Goal: Information Seeking & Learning: Learn about a topic

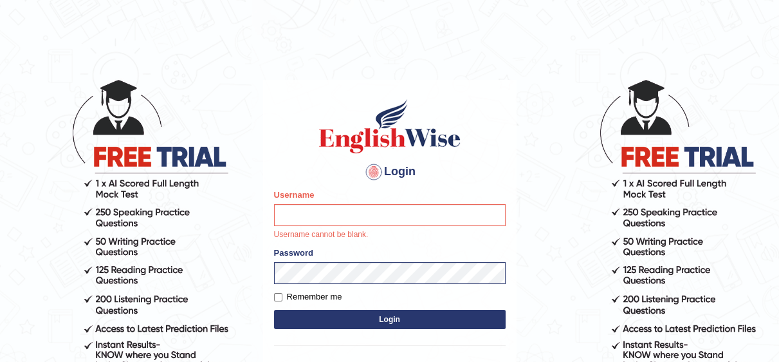
click at [391, 215] on input "Username" at bounding box center [390, 215] width 232 height 22
type input "Irum2025"
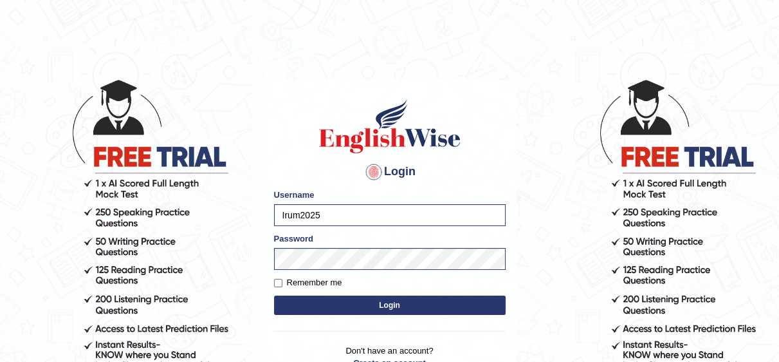
click at [396, 301] on button "Login" at bounding box center [390, 304] width 232 height 19
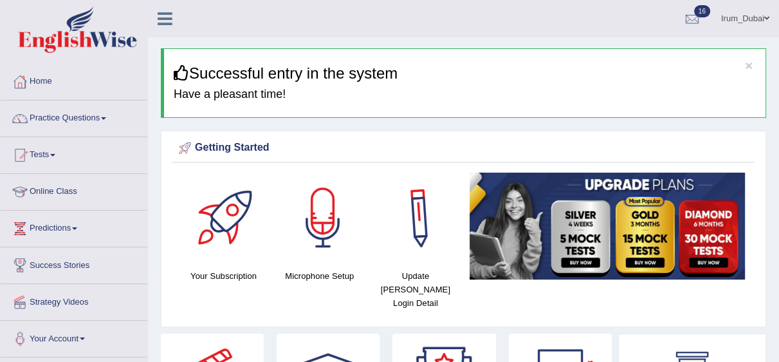
scroll to position [25, 0]
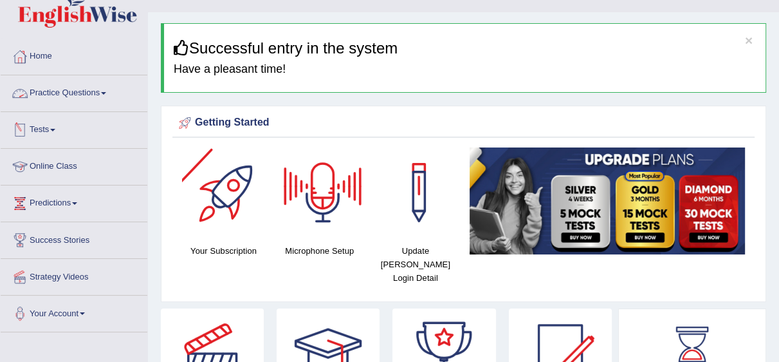
click at [105, 85] on link "Practice Questions" at bounding box center [74, 91] width 147 height 32
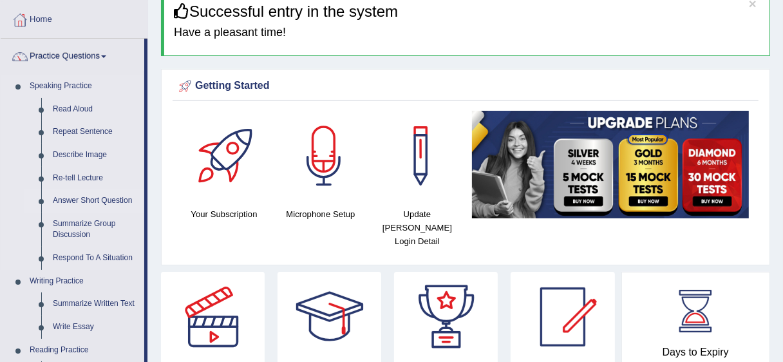
scroll to position [36, 0]
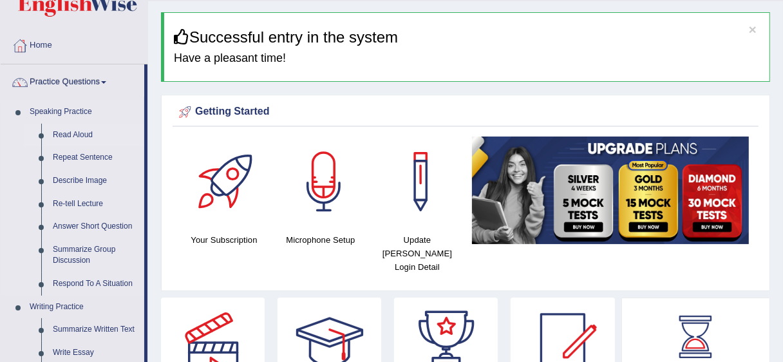
click at [78, 134] on link "Read Aloud" at bounding box center [95, 135] width 97 height 23
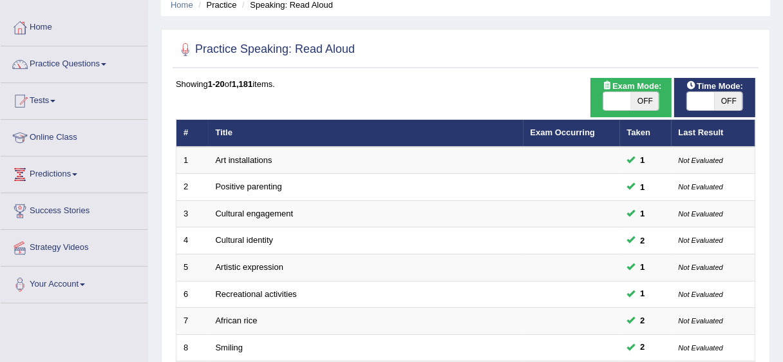
scroll to position [59, 0]
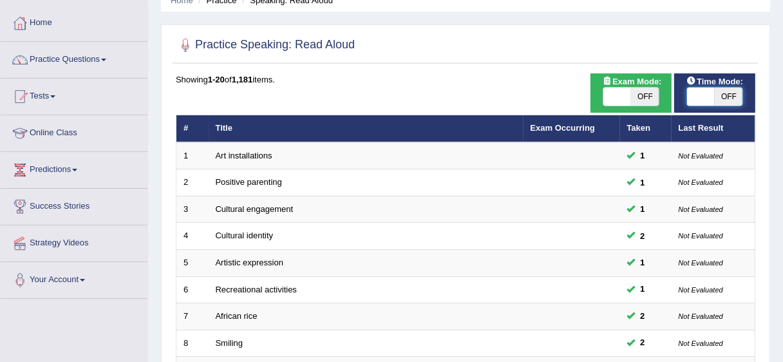
click at [703, 96] on span at bounding box center [701, 97] width 28 height 18
checkbox input "true"
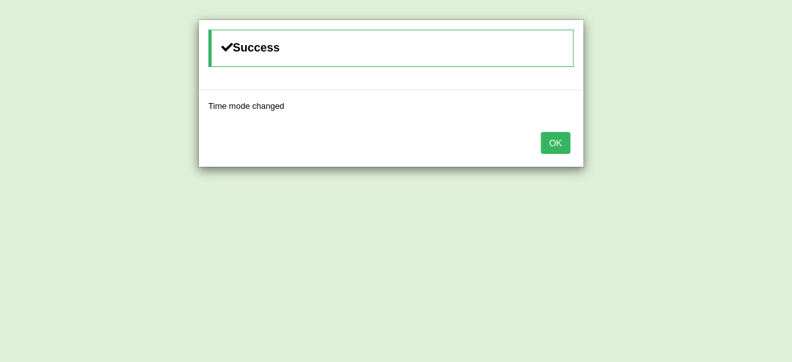
click at [545, 142] on button "OK" at bounding box center [556, 143] width 30 height 22
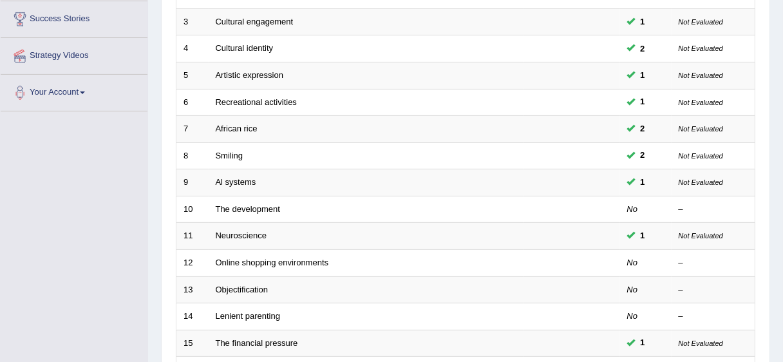
scroll to position [252, 0]
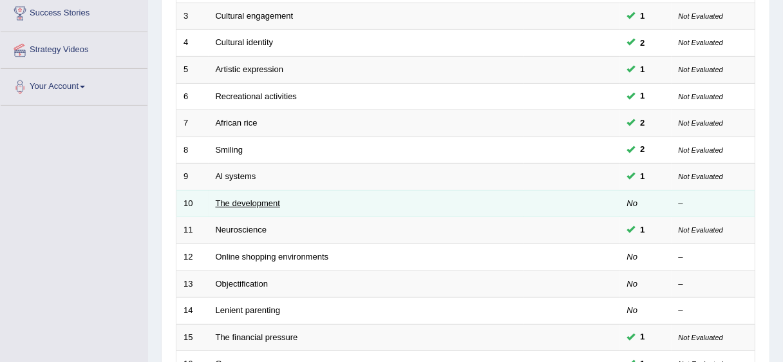
click at [257, 205] on link "The development" at bounding box center [248, 203] width 64 height 10
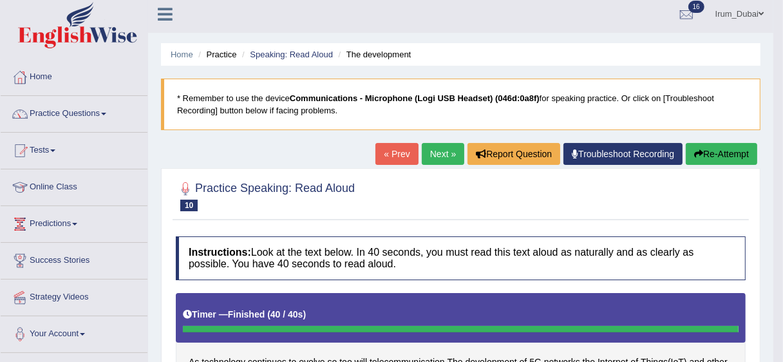
scroll to position [3, 0]
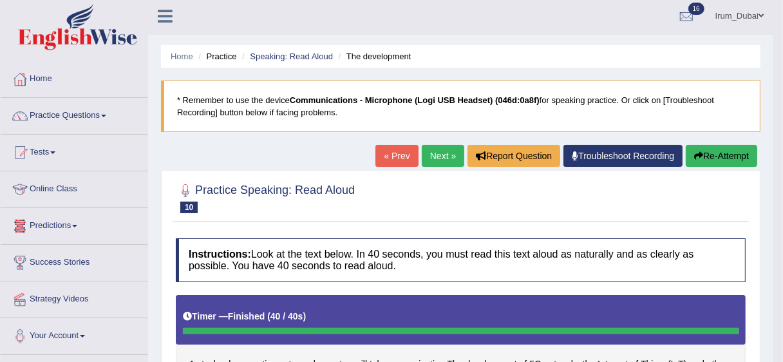
click at [286, 50] on li "Speaking: Read Aloud" at bounding box center [286, 56] width 94 height 12
click at [286, 54] on link "Speaking: Read Aloud" at bounding box center [291, 56] width 83 height 10
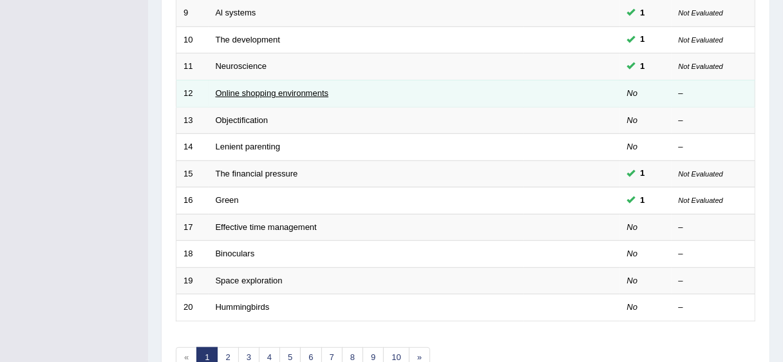
click at [301, 91] on link "Online shopping environments" at bounding box center [272, 93] width 113 height 10
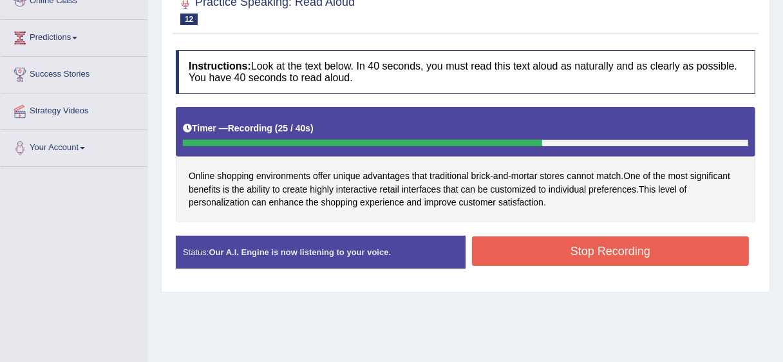
click at [554, 254] on button "Stop Recording" at bounding box center [610, 251] width 277 height 30
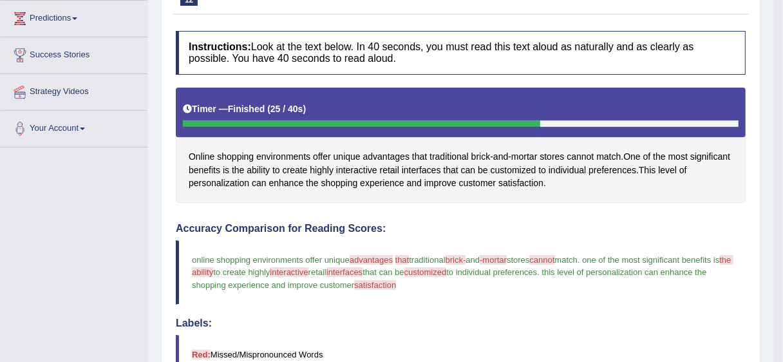
scroll to position [228, 0]
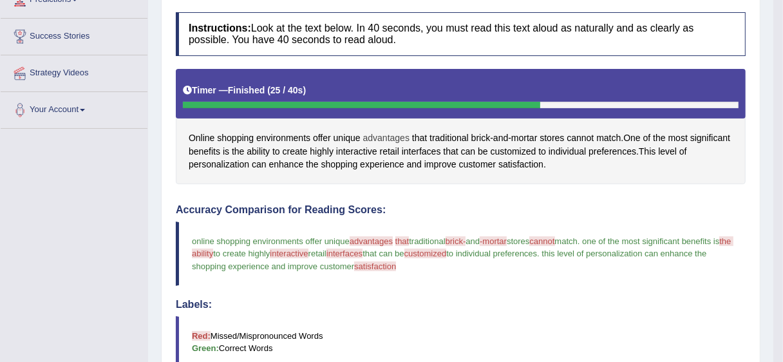
click at [392, 143] on span "advantages" at bounding box center [386, 138] width 46 height 14
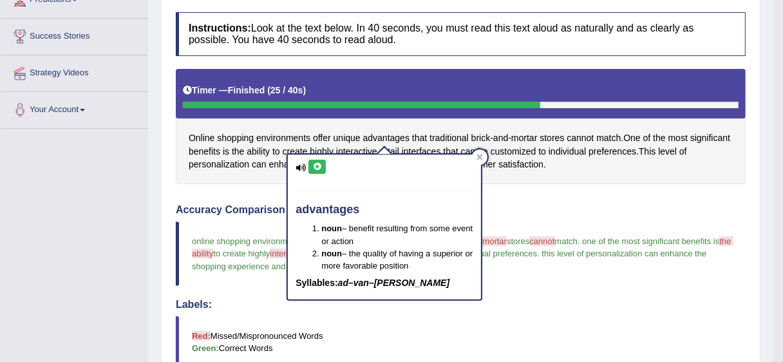
click at [315, 165] on icon at bounding box center [317, 167] width 10 height 8
click at [480, 154] on icon at bounding box center [480, 157] width 6 height 6
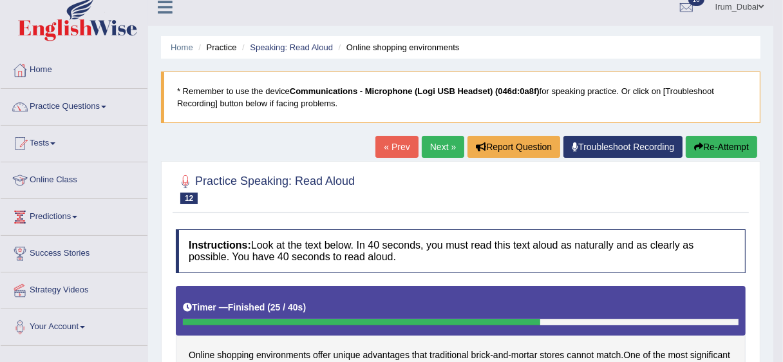
scroll to position [0, 0]
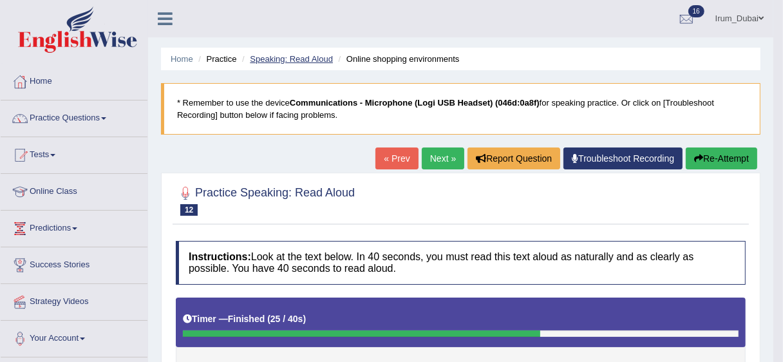
click at [289, 61] on link "Speaking: Read Aloud" at bounding box center [291, 59] width 83 height 10
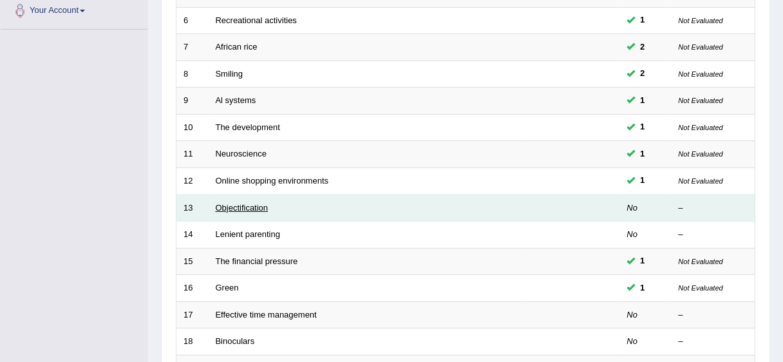
click at [225, 209] on link "Objectification" at bounding box center [242, 208] width 53 height 10
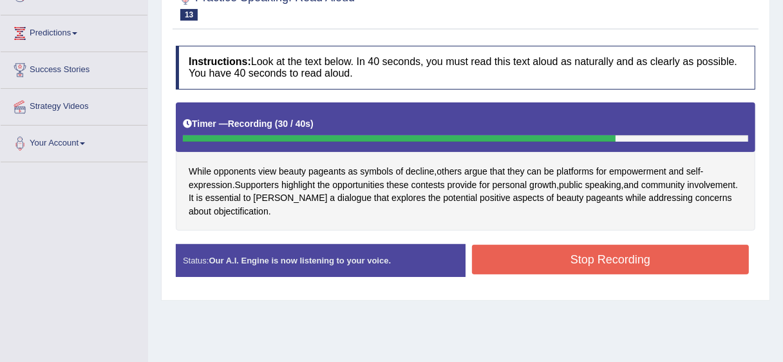
click at [667, 259] on button "Stop Recording" at bounding box center [610, 260] width 277 height 30
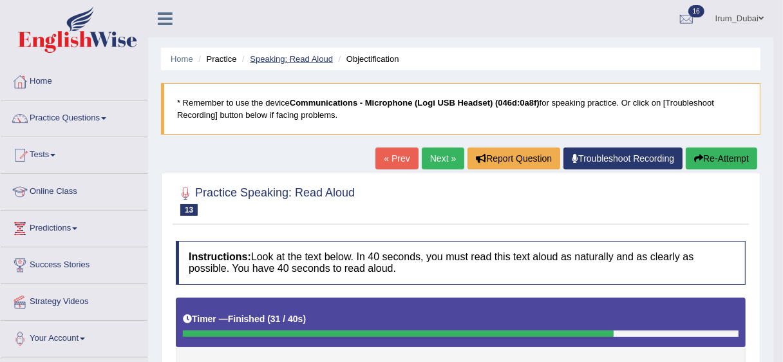
click at [292, 61] on link "Speaking: Read Aloud" at bounding box center [291, 59] width 83 height 10
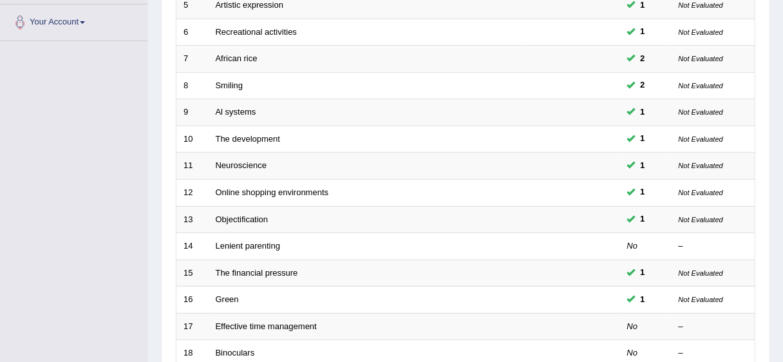
scroll to position [321, 0]
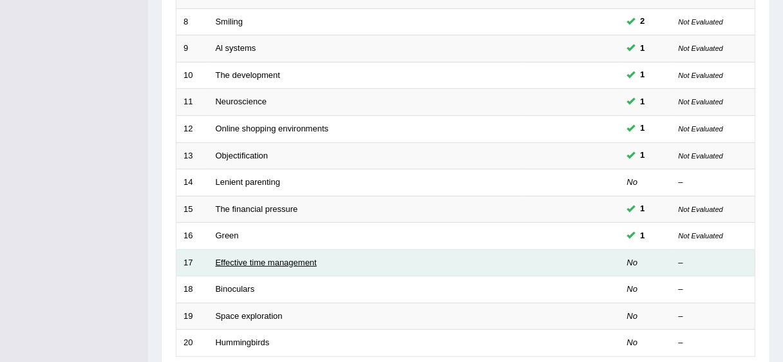
click at [245, 264] on link "Effective time management" at bounding box center [266, 262] width 101 height 10
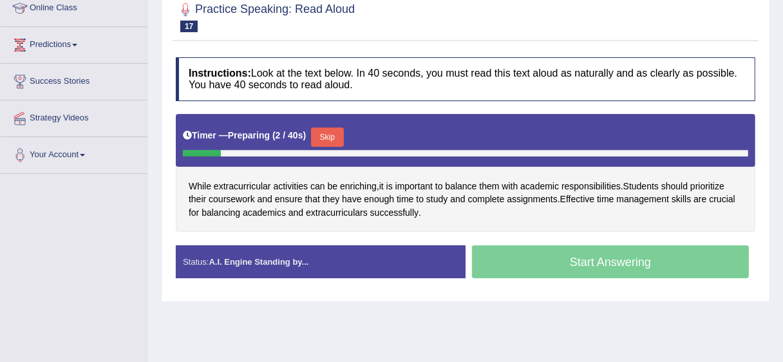
scroll to position [187, 0]
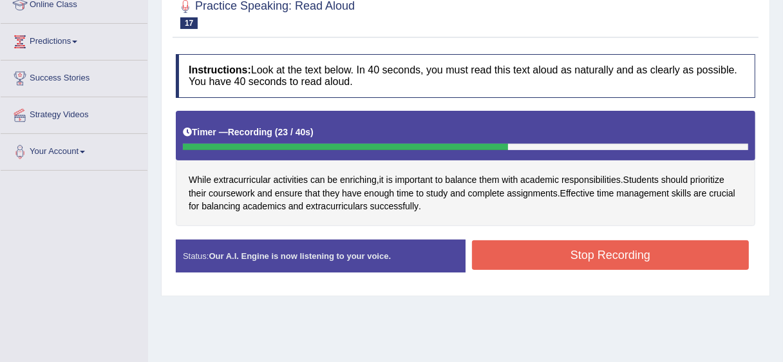
click at [685, 264] on button "Stop Recording" at bounding box center [610, 255] width 277 height 30
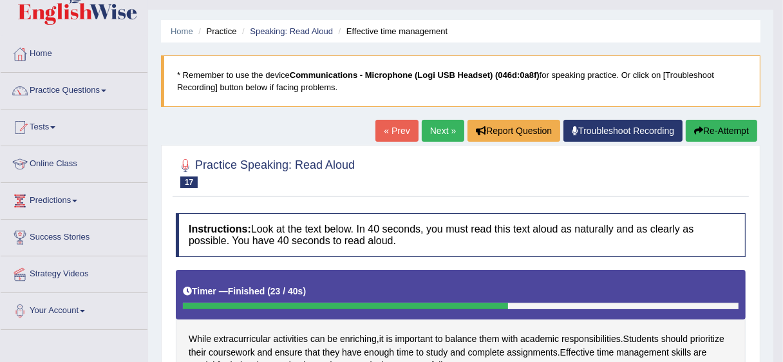
scroll to position [31, 0]
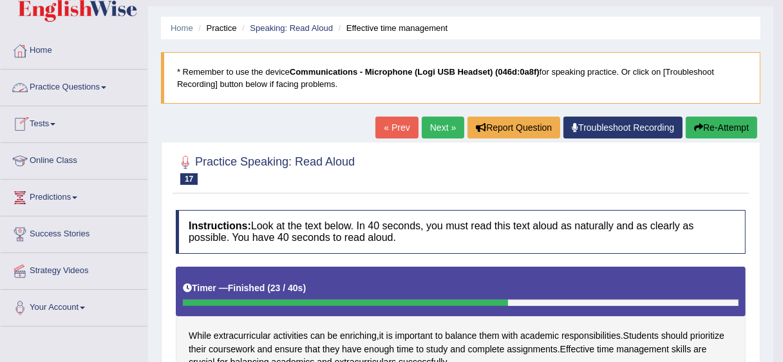
click at [81, 89] on link "Practice Questions" at bounding box center [74, 86] width 147 height 32
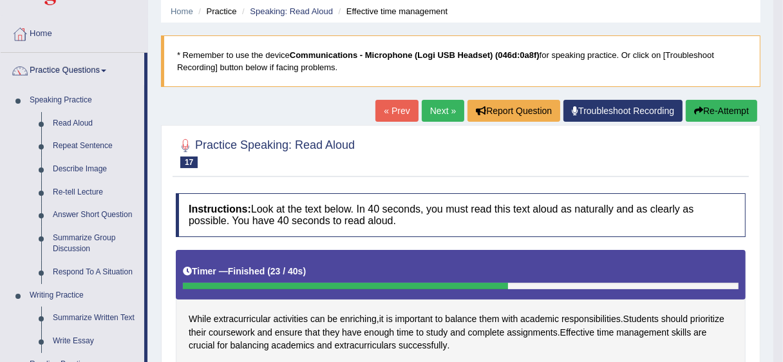
scroll to position [49, 0]
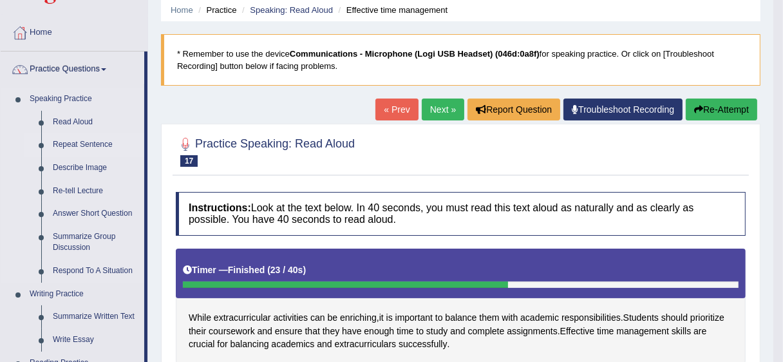
click at [73, 143] on link "Repeat Sentence" at bounding box center [95, 144] width 97 height 23
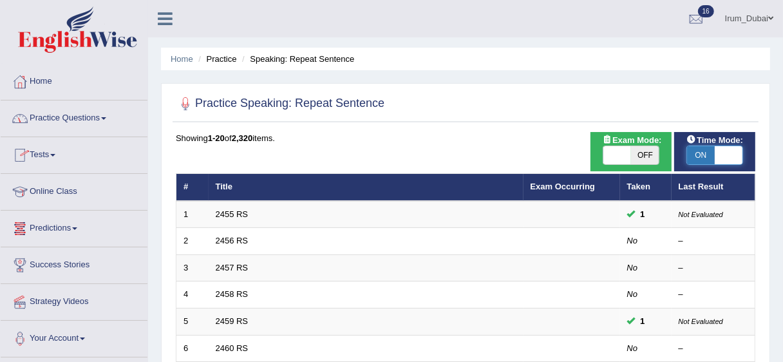
click at [731, 154] on span at bounding box center [728, 155] width 28 height 18
checkbox input "false"
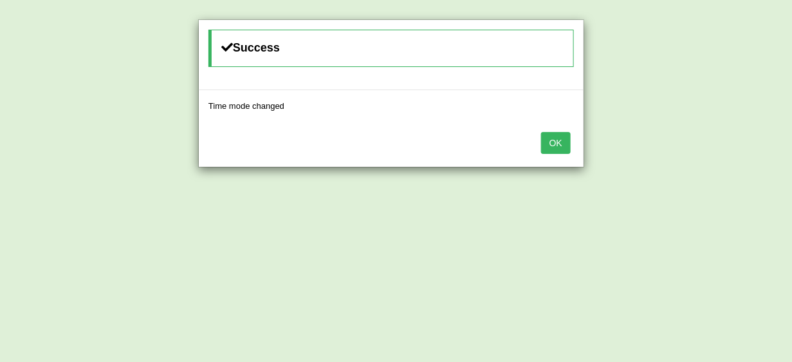
click at [557, 138] on button "OK" at bounding box center [556, 143] width 30 height 22
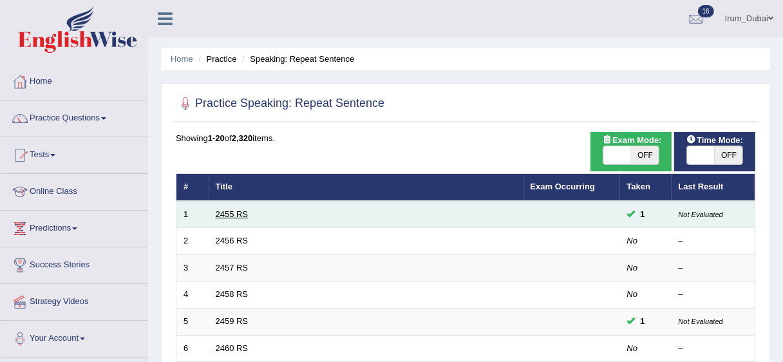
click at [230, 213] on link "2455 RS" at bounding box center [232, 214] width 33 height 10
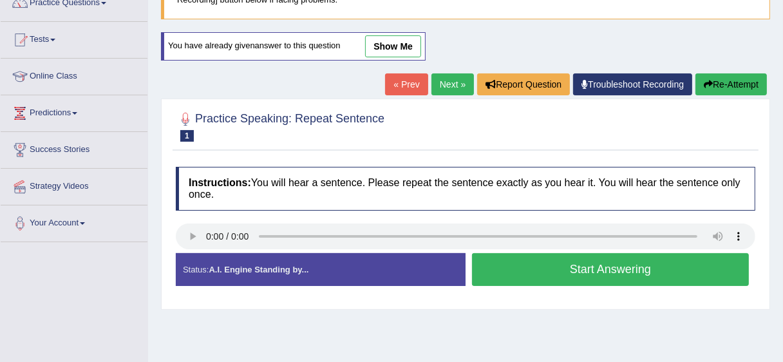
drag, startPoint x: 392, startPoint y: 32, endPoint x: 392, endPoint y: 44, distance: 11.6
click at [392, 44] on div "You have already given answer to this question show me" at bounding box center [293, 46] width 265 height 28
click at [392, 44] on link "show me" at bounding box center [393, 46] width 56 height 22
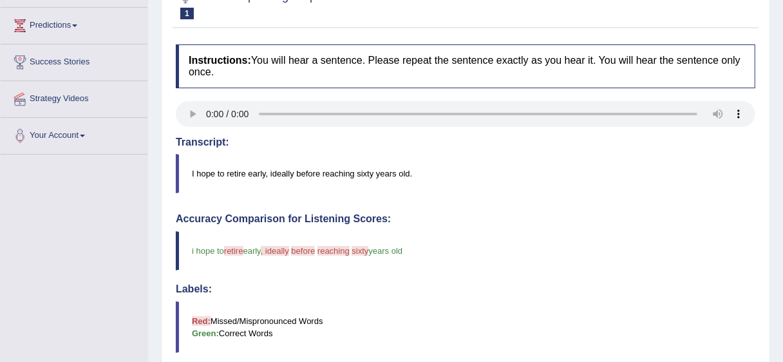
scroll to position [245, 0]
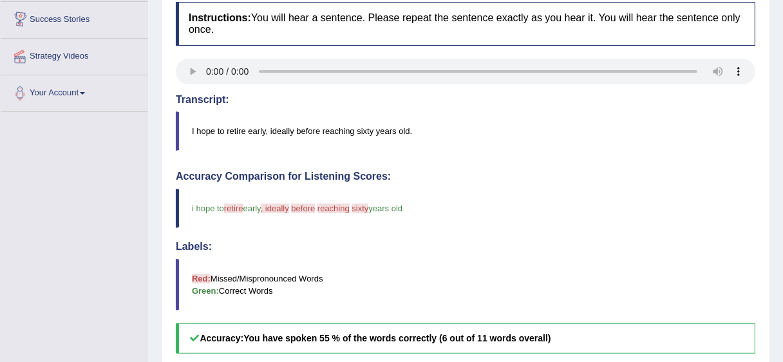
click at [447, 292] on blockquote "Red: Missed/Mispronounced Words Green: Correct Words" at bounding box center [465, 284] width 579 height 51
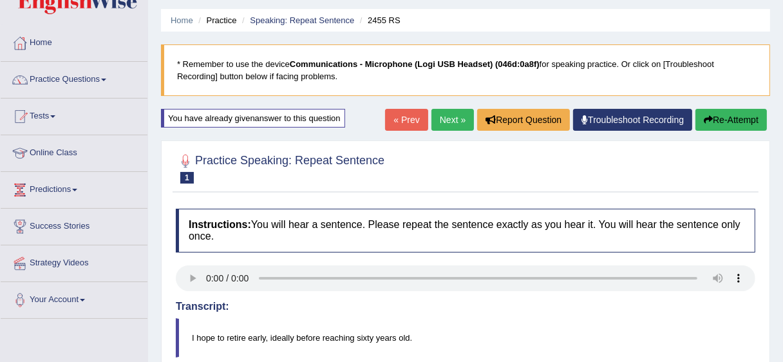
scroll to position [0, 0]
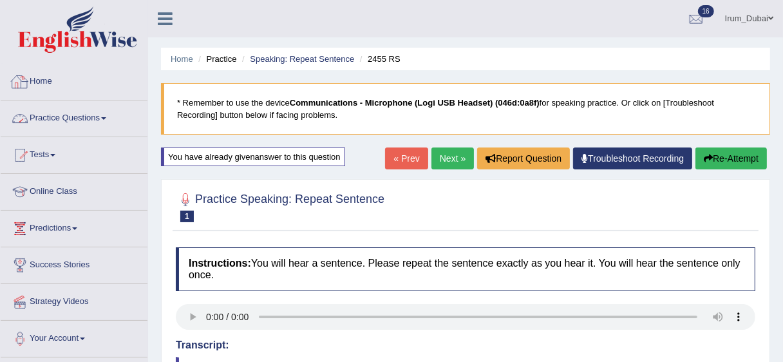
click at [36, 117] on link "Practice Questions" at bounding box center [74, 116] width 147 height 32
